Goal: Information Seeking & Learning: Learn about a topic

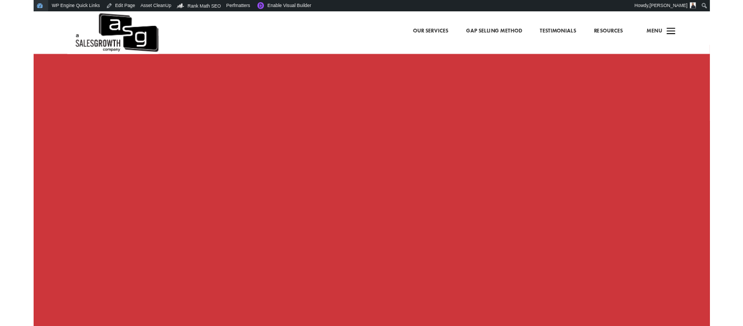
scroll to position [852, 0]
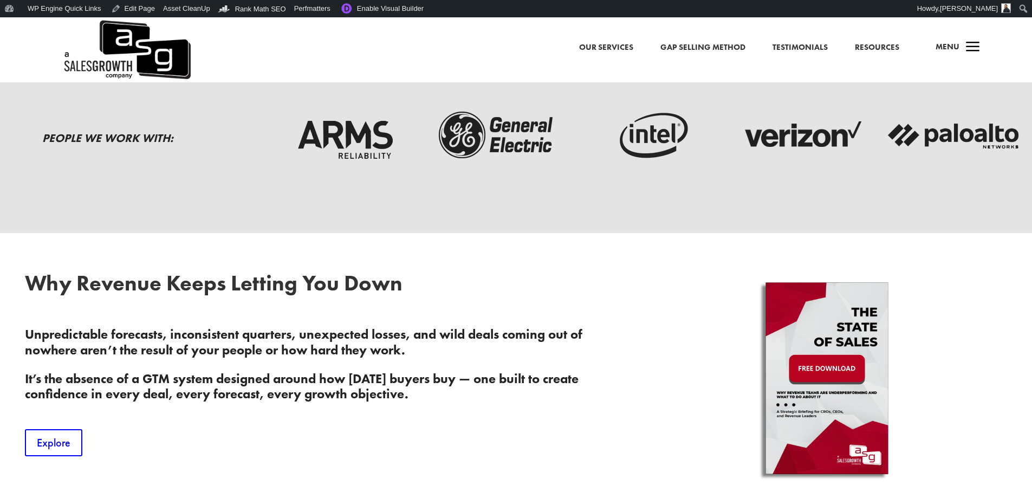
scroll to position [596, 0]
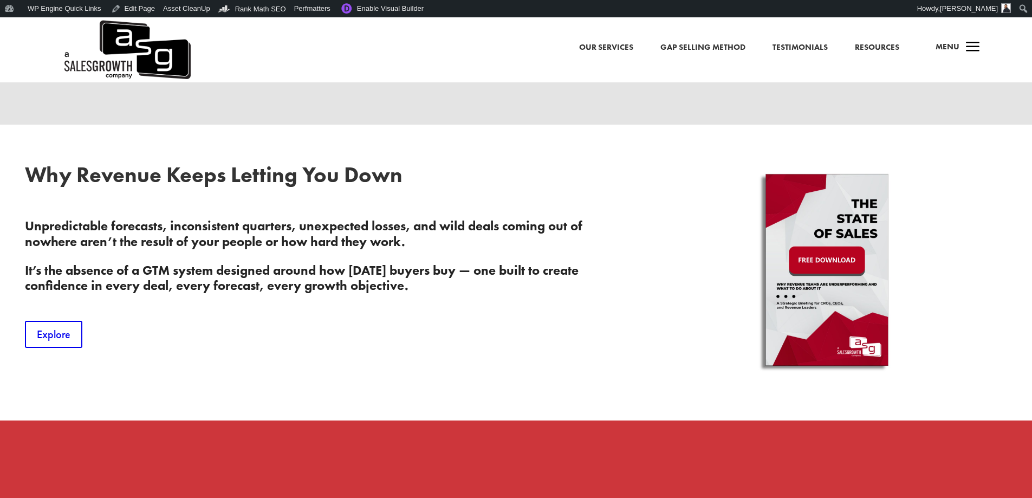
click at [742, 49] on span "Menu" at bounding box center [948, 46] width 24 height 11
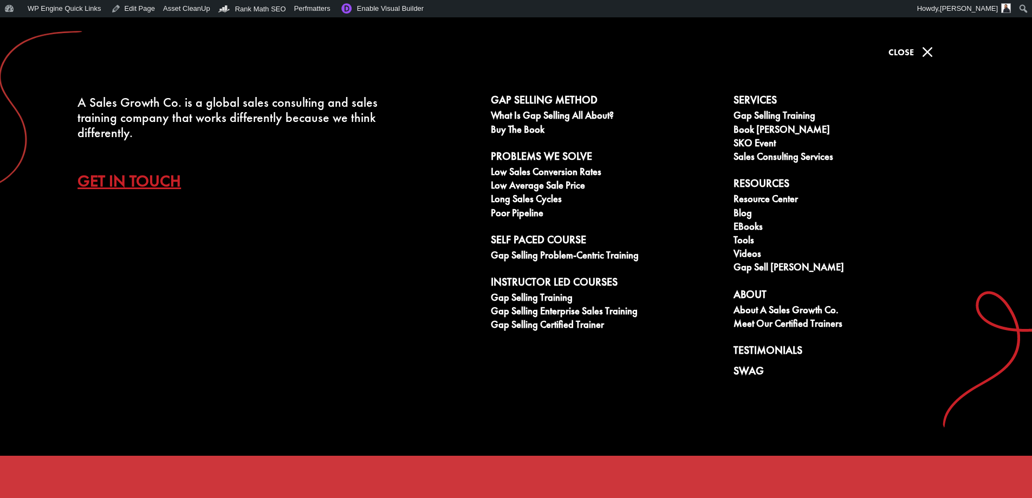
click at [742, 55] on span "Close" at bounding box center [901, 52] width 25 height 11
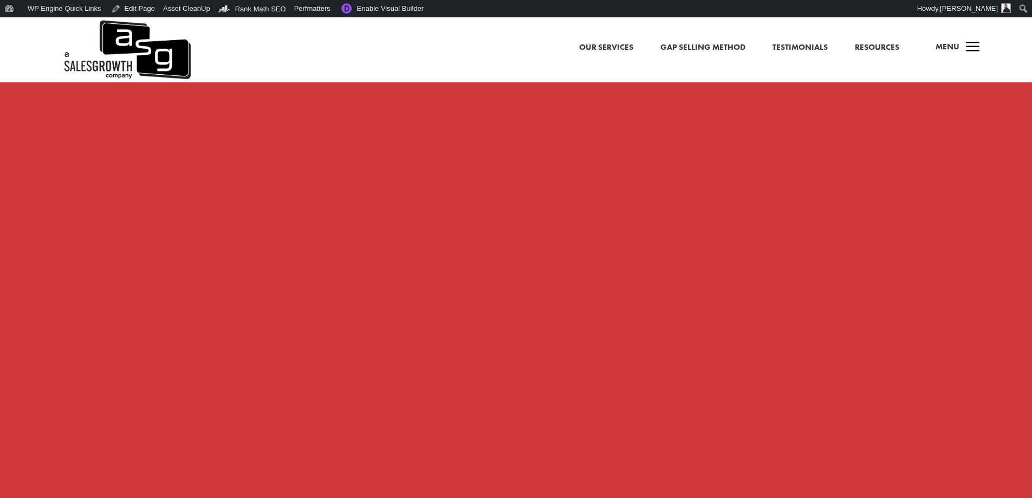
scroll to position [813, 0]
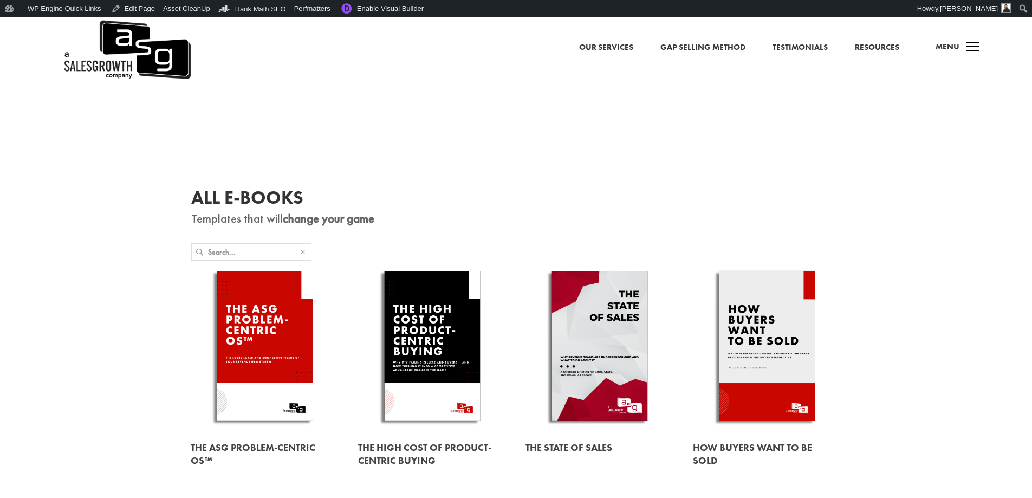
scroll to position [433, 0]
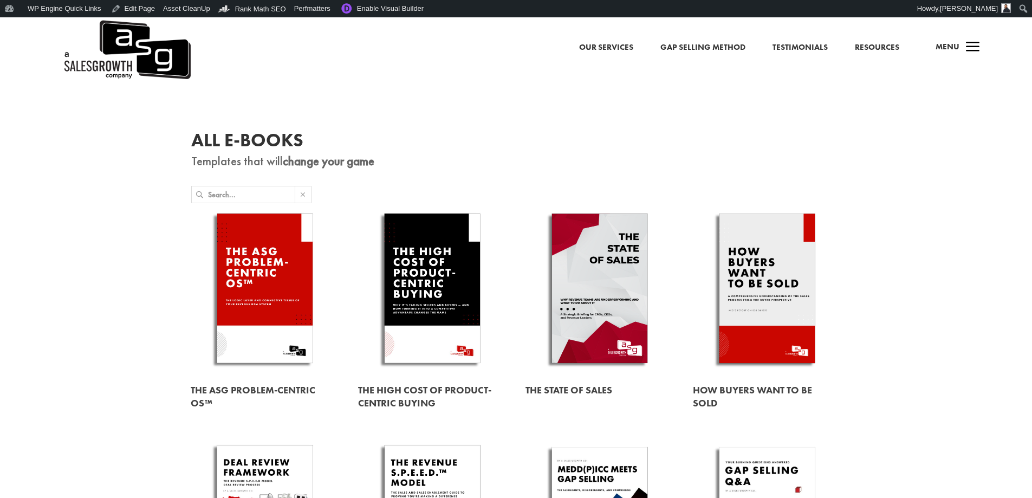
click at [624, 253] on link at bounding box center [600, 290] width 148 height 169
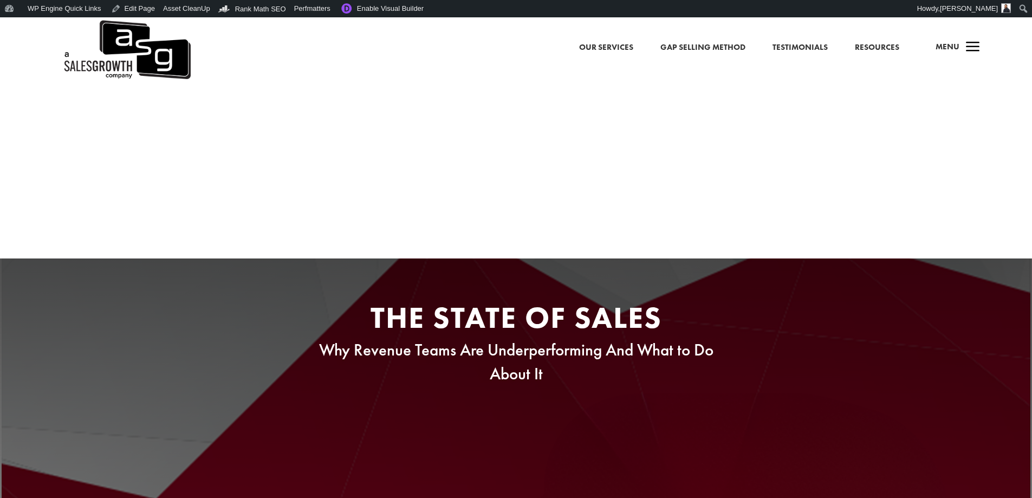
scroll to position [325, 0]
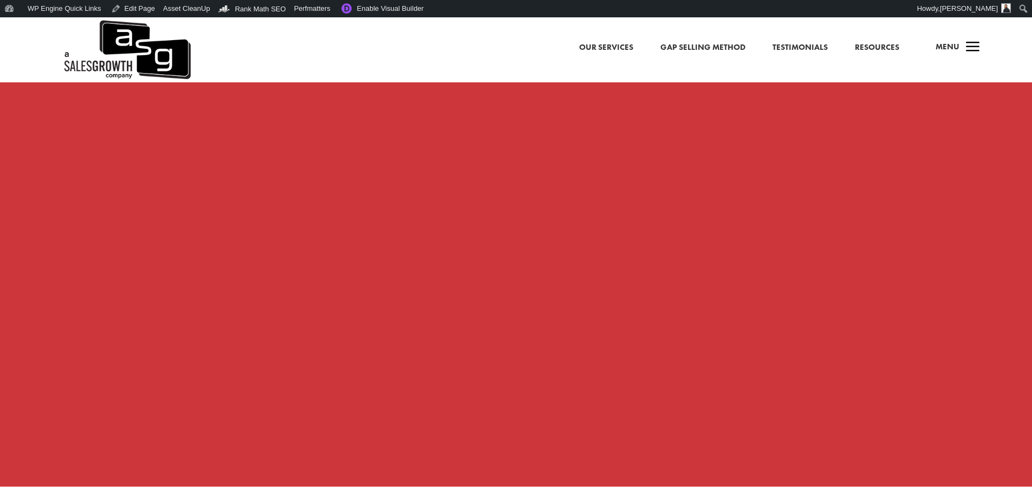
scroll to position [1571, 0]
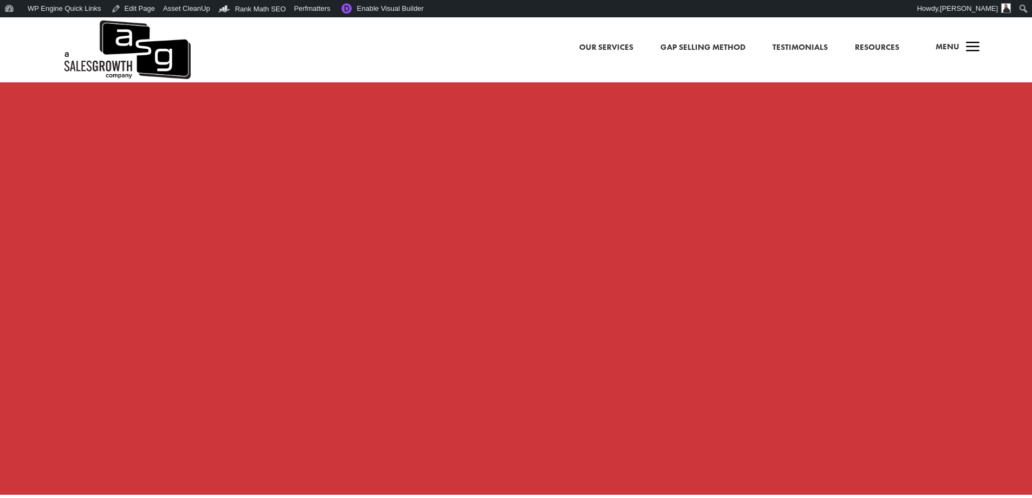
scroll to position [975, 0]
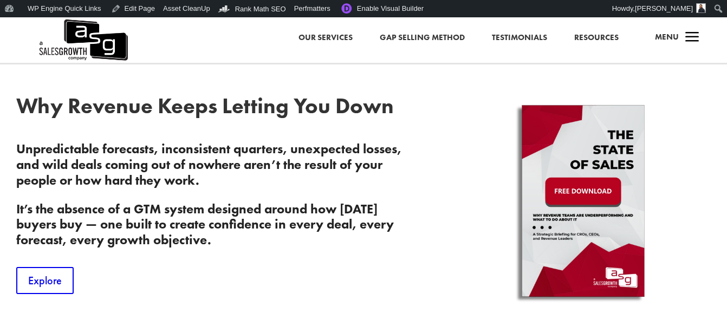
scroll to position [516, 0]
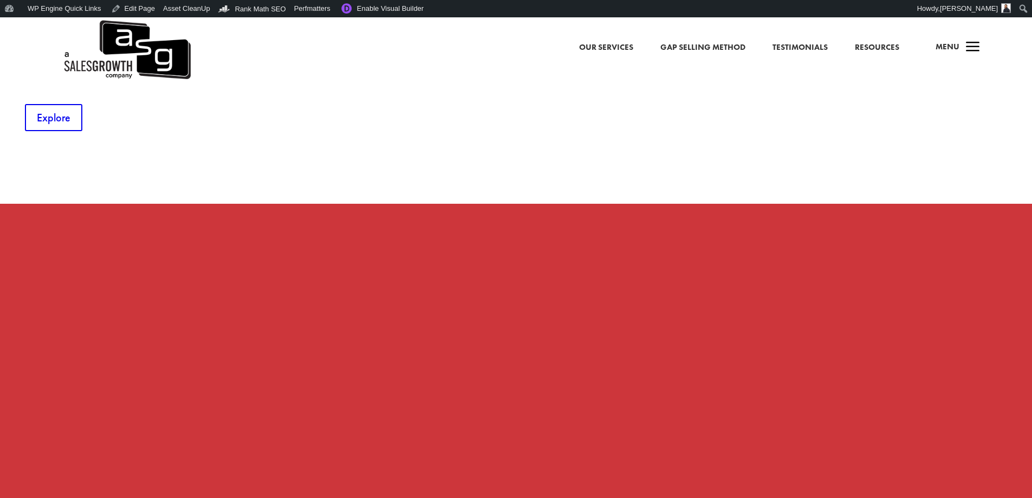
scroll to position [759, 0]
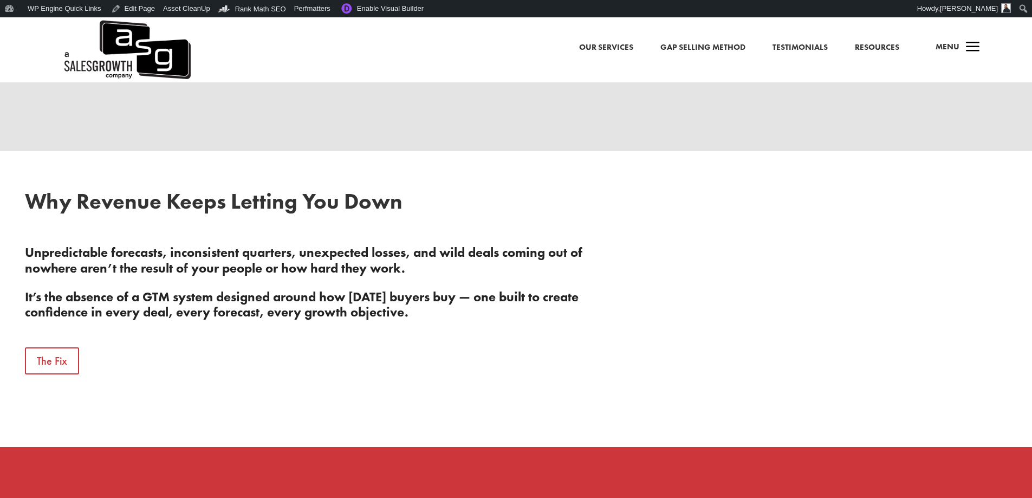
scroll to position [566, 0]
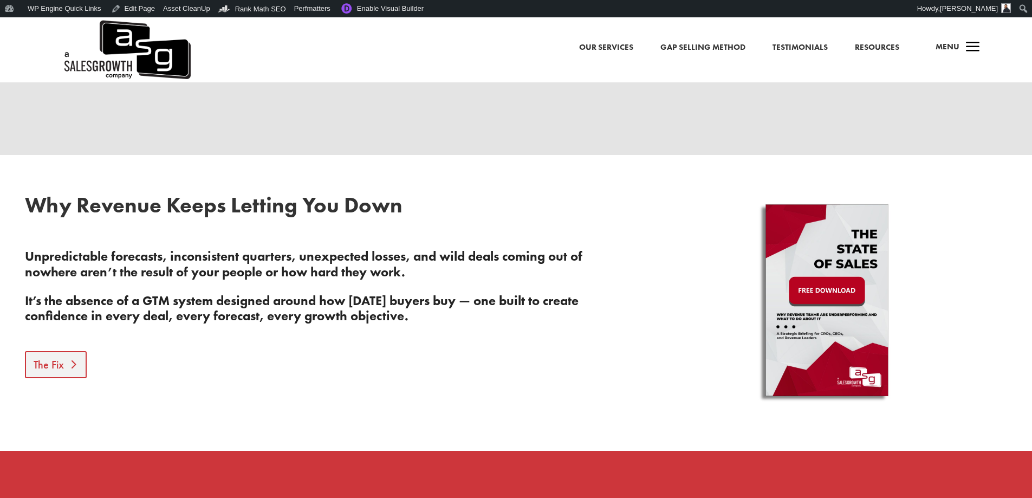
click at [66, 371] on link "The Fix" at bounding box center [56, 364] width 62 height 27
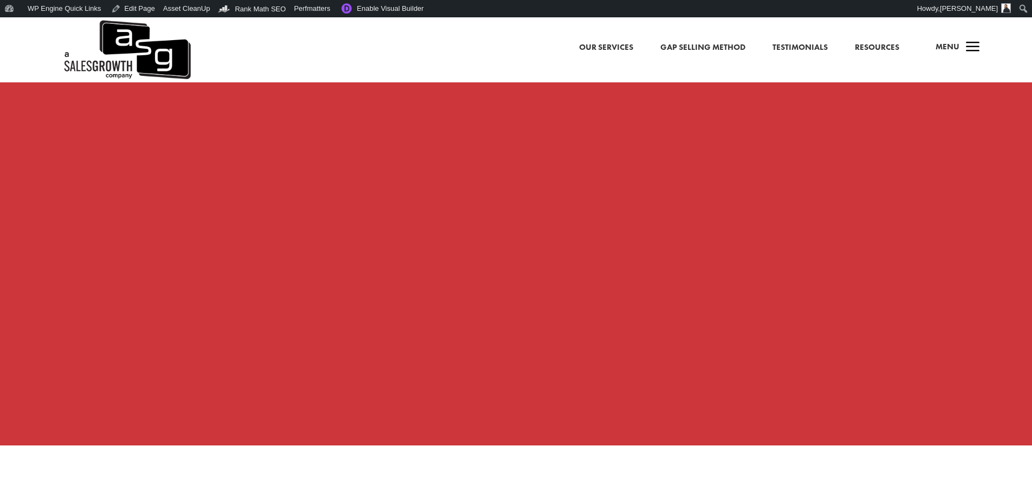
scroll to position [1205, 0]
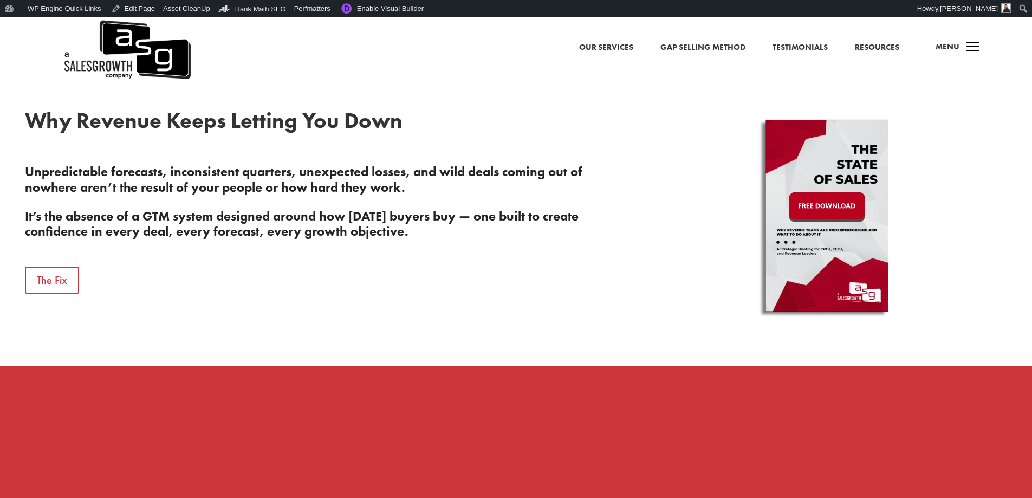
scroll to position [596, 0]
